Goal: Task Accomplishment & Management: Manage account settings

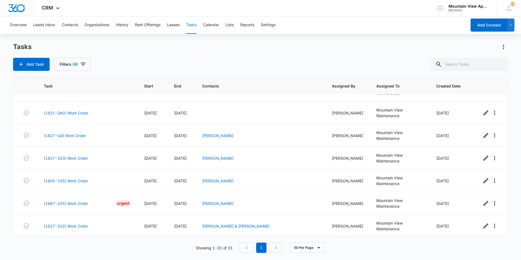
scroll to position [486, 0]
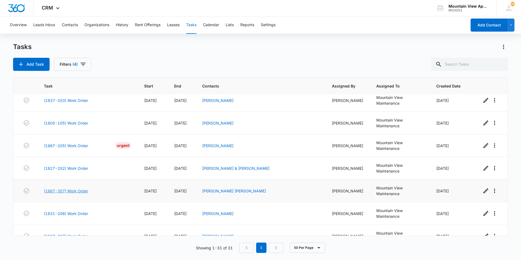
click at [72, 188] on link "(1867-307) Work Order" at bounding box center [66, 191] width 44 height 6
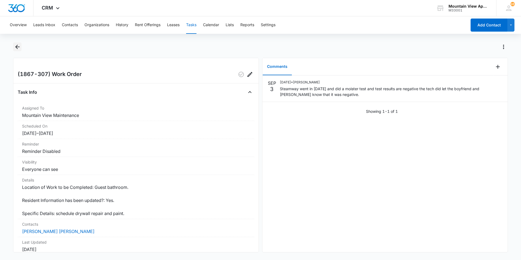
click at [18, 46] on icon "Back" at bounding box center [17, 47] width 7 height 7
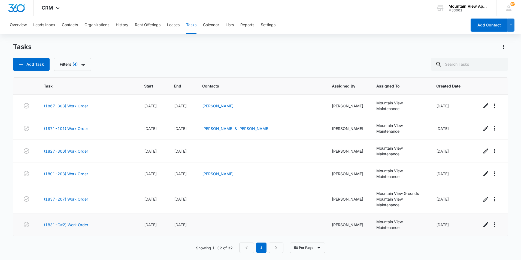
scroll to position [315, 0]
click at [81, 223] on link "(1831-G#2) Work Order" at bounding box center [66, 226] width 44 height 6
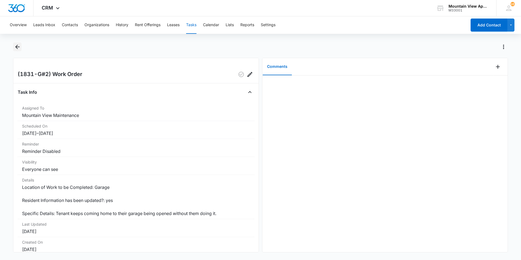
click at [20, 48] on icon "Back" at bounding box center [17, 47] width 7 height 7
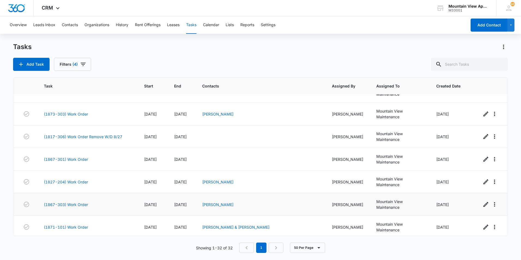
scroll to position [245, 0]
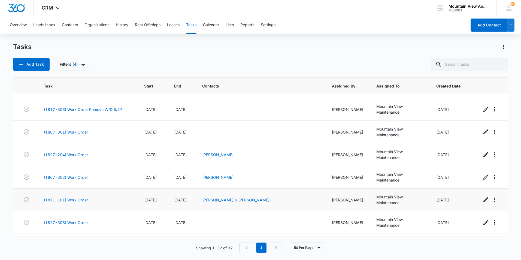
click at [90, 197] on div "(1871-101) Work Order" at bounding box center [87, 200] width 87 height 6
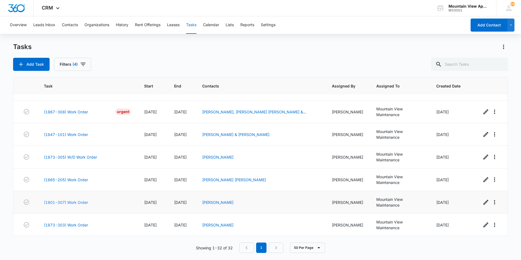
scroll to position [97, 0]
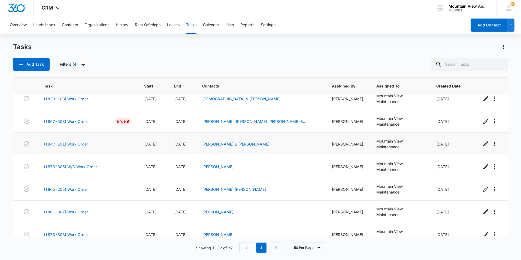
click at [80, 141] on link "(1847-101) Work Order" at bounding box center [66, 144] width 44 height 6
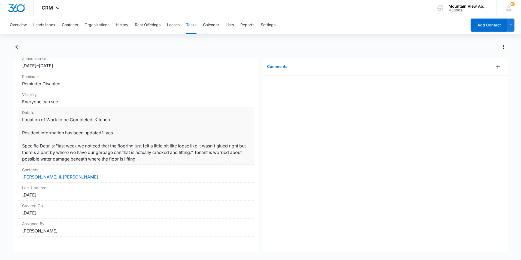
scroll to position [72, 0]
click at [73, 174] on link "[PERSON_NAME] & [PERSON_NAME]" at bounding box center [60, 176] width 76 height 5
